Goal: Task Accomplishment & Management: Complete application form

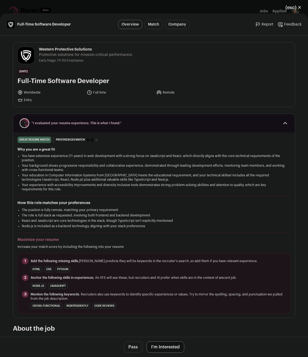
click at [161, 346] on button "I'm Interested" at bounding box center [166, 347] width 38 height 11
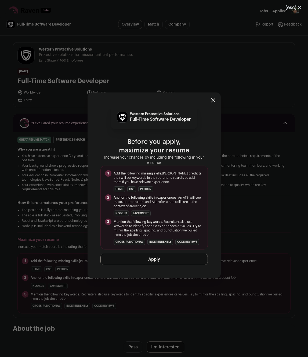
click at [116, 265] on button "Apply" at bounding box center [155, 259] width 108 height 11
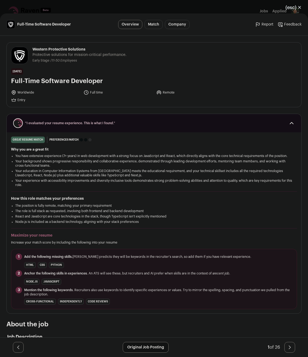
click at [298, 6] on button "(esc) ✕" at bounding box center [293, 8] width 29 height 12
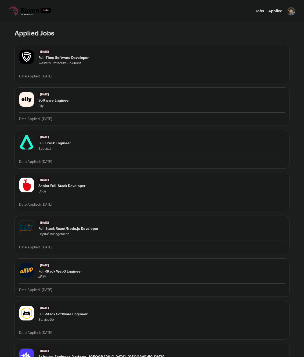
click at [14, 11] on icon at bounding box center [30, 11] width 42 height 10
click at [30, 13] on icon at bounding box center [30, 11] width 42 height 10
click at [32, 17] on nav "Jobs Applied Settings Notifications Preferences Resume Subscription FAQs Logout" at bounding box center [152, 11] width 304 height 23
